Goal: Task Accomplishment & Management: Complete application form

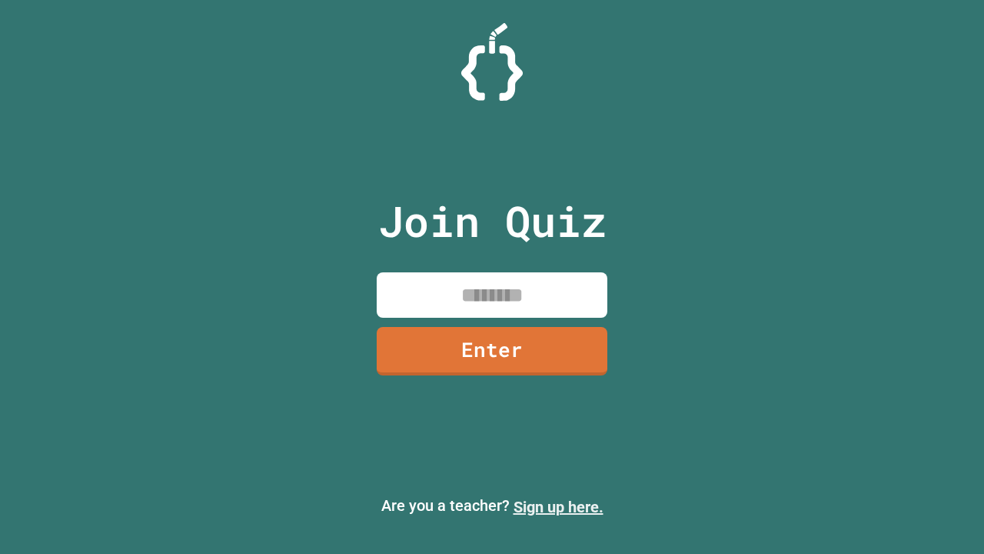
click at [558, 507] on link "Sign up here." at bounding box center [559, 506] width 90 height 18
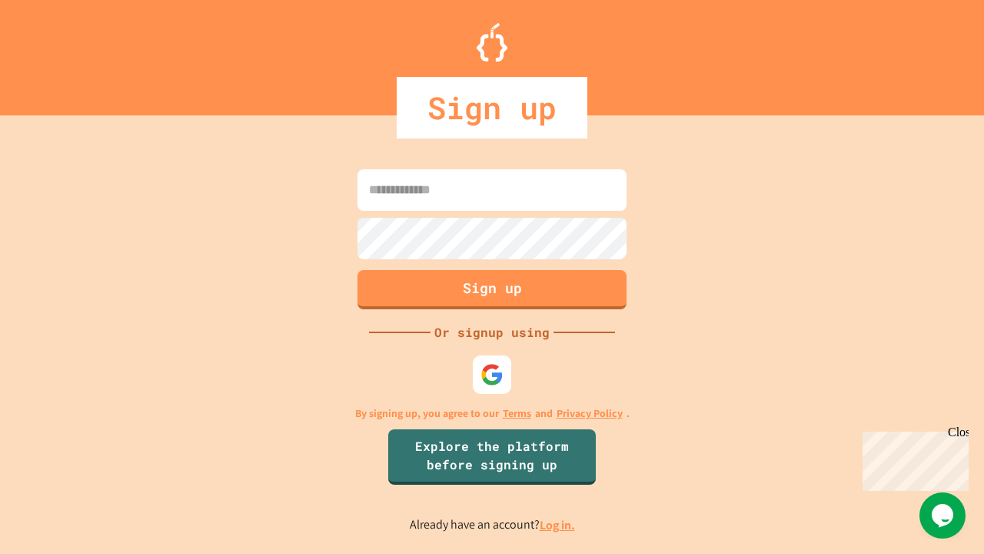
click at [558, 524] on link "Log in." at bounding box center [557, 525] width 35 height 16
